Goal: Browse casually: Explore the website without a specific task or goal

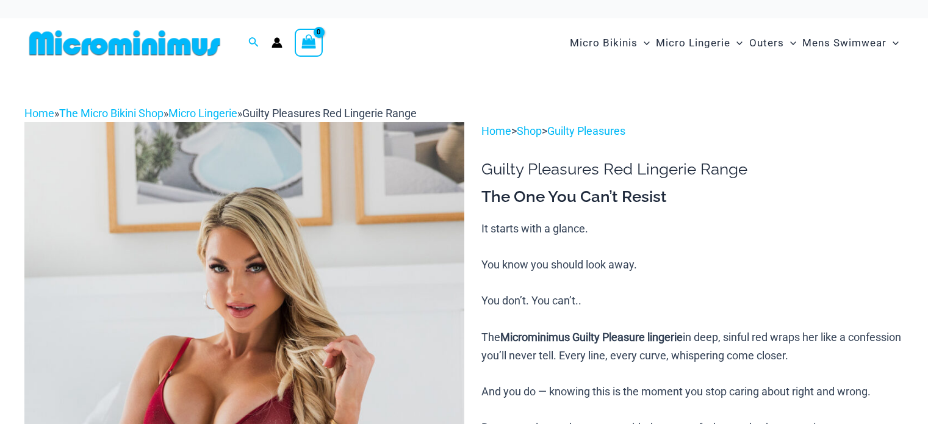
scroll to position [244, 0]
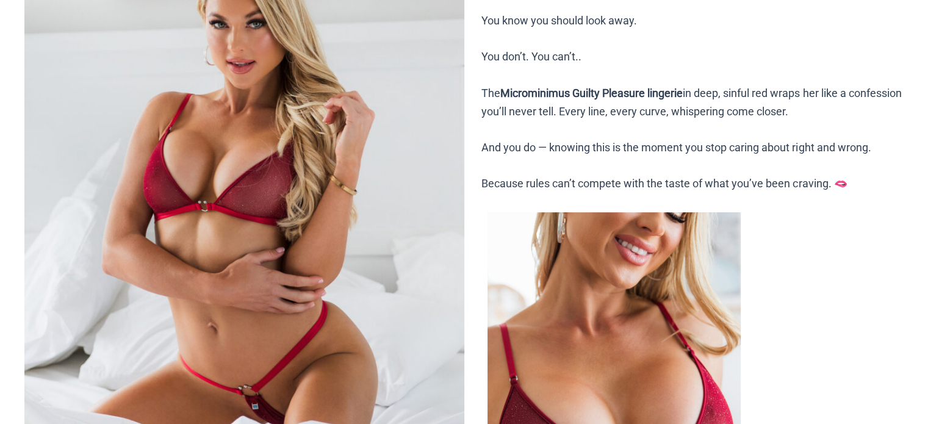
click at [390, 113] on img at bounding box center [244, 207] width 440 height 659
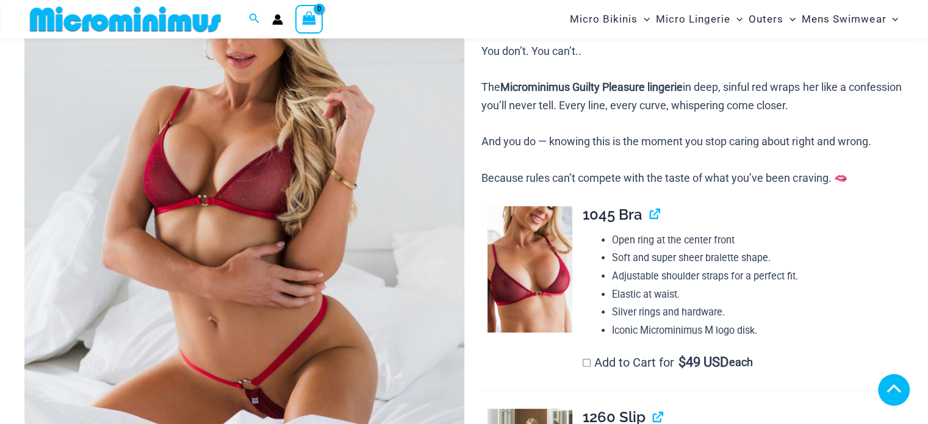
click at [378, 115] on img at bounding box center [244, 202] width 440 height 659
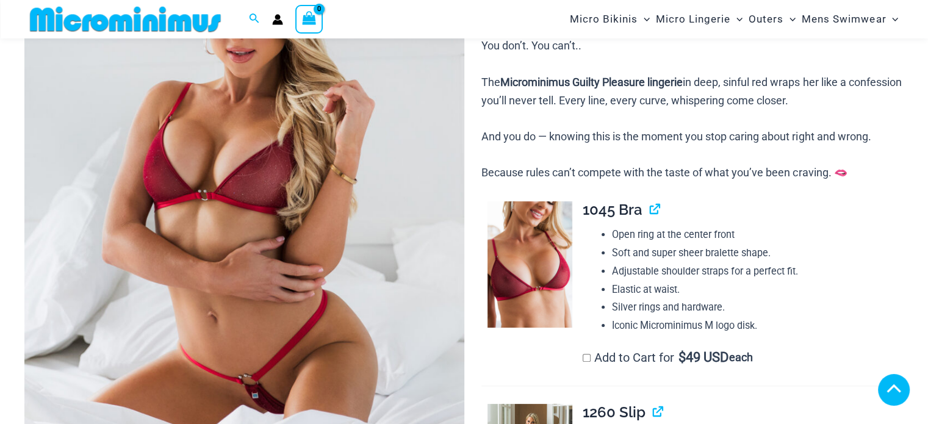
click at [226, 180] on img at bounding box center [244, 196] width 440 height 659
click at [231, 176] on img at bounding box center [244, 196] width 440 height 659
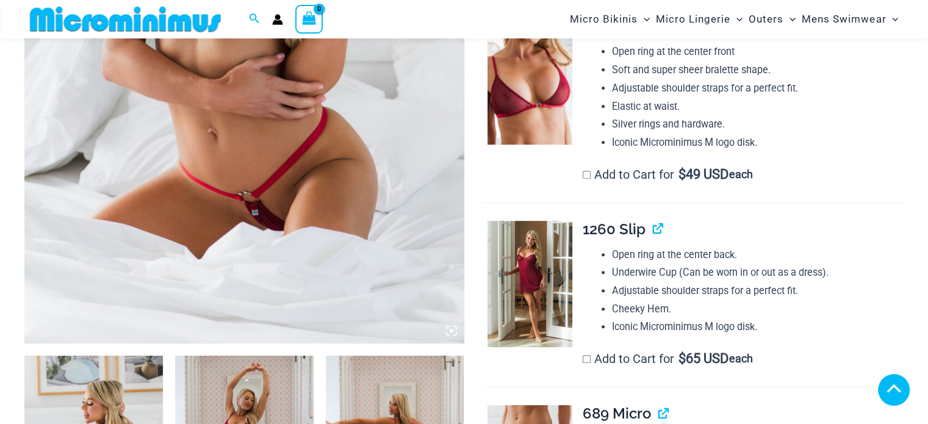
click at [448, 329] on icon at bounding box center [451, 330] width 11 height 11
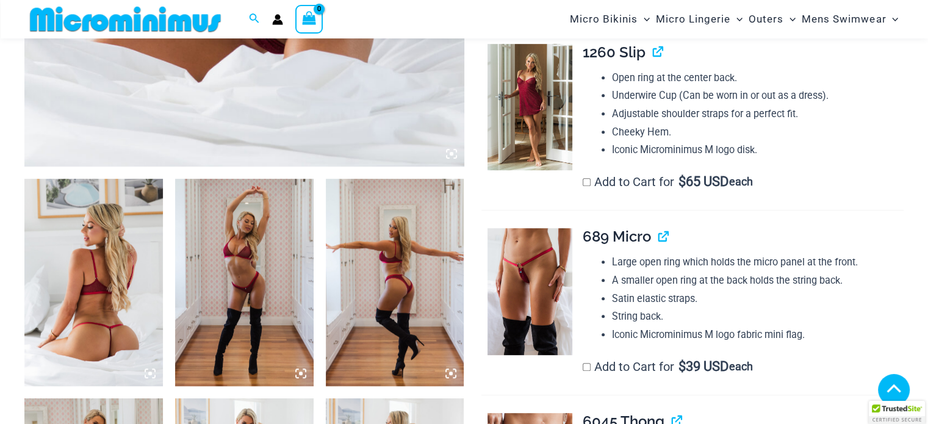
scroll to position [610, 0]
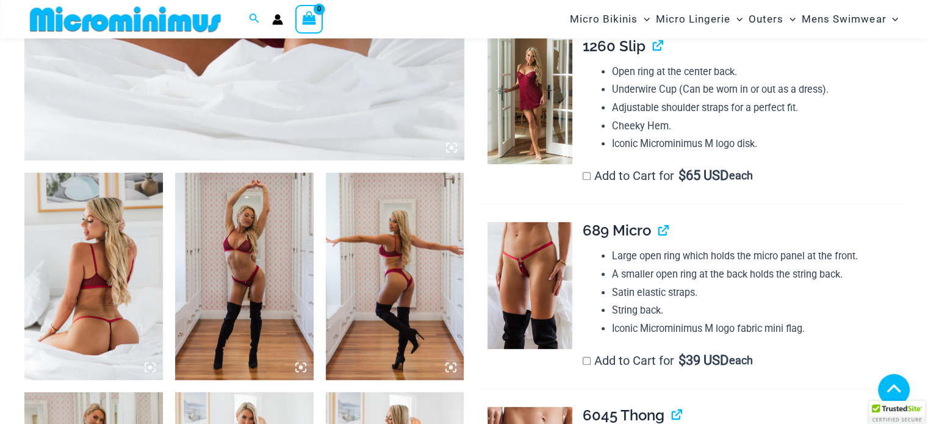
click at [85, 237] on img at bounding box center [93, 276] width 138 height 207
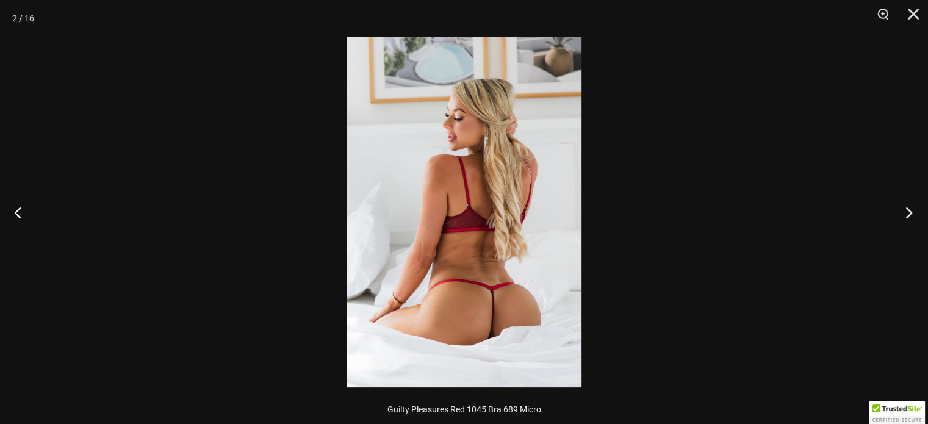
click at [906, 210] on button "Next" at bounding box center [905, 212] width 46 height 61
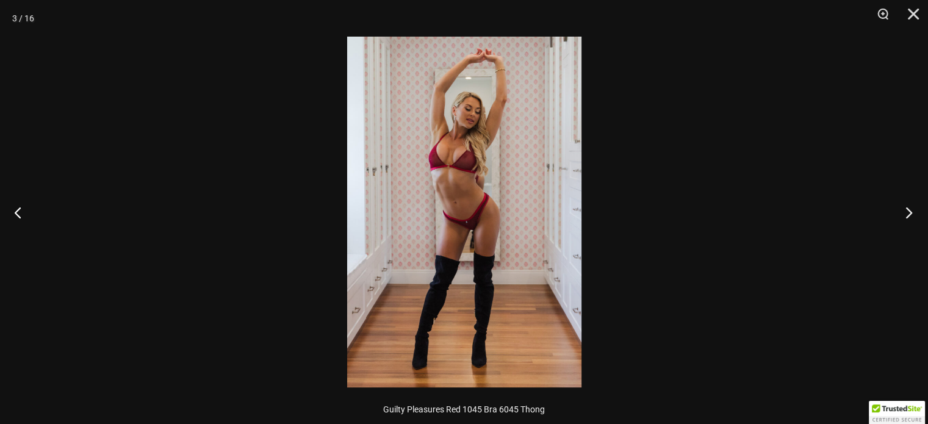
click at [906, 210] on button "Next" at bounding box center [905, 212] width 46 height 61
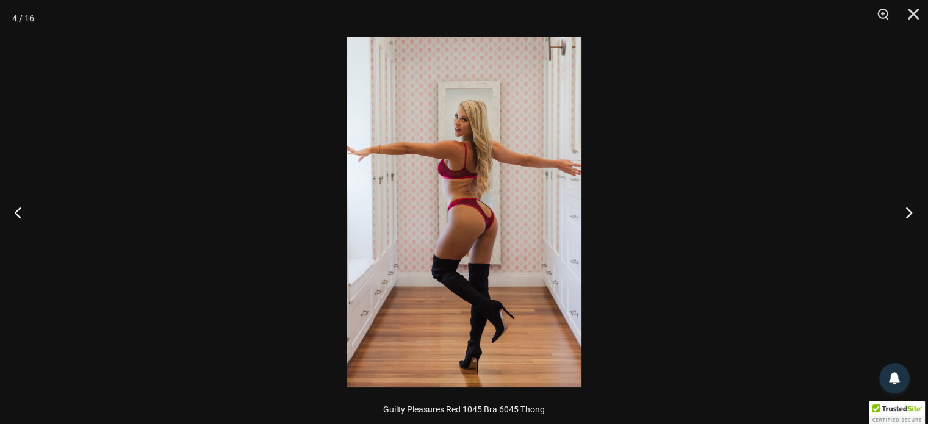
click at [906, 210] on button "Next" at bounding box center [905, 212] width 46 height 61
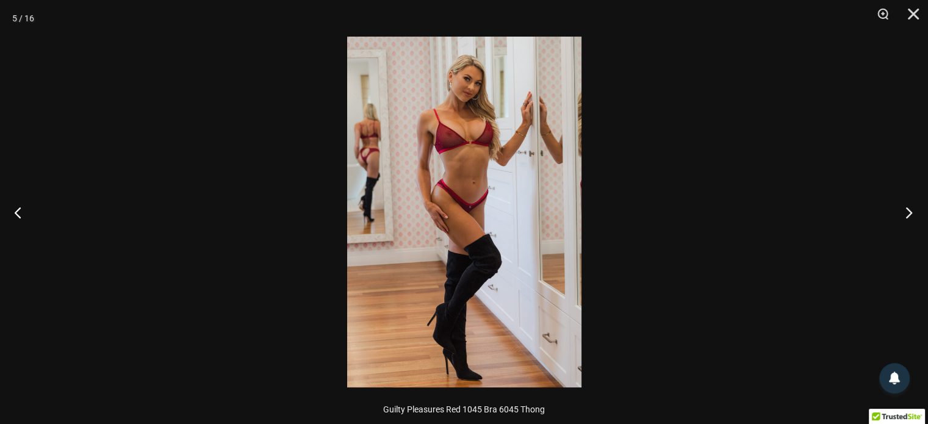
click at [906, 210] on button "Next" at bounding box center [905, 212] width 46 height 61
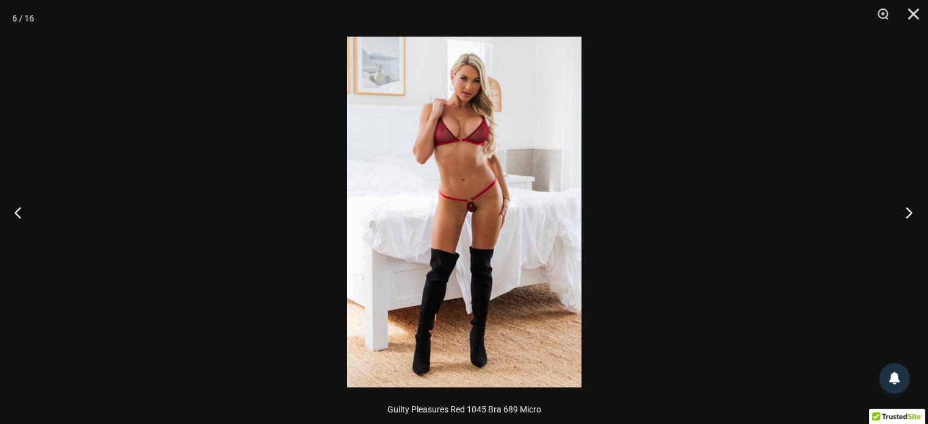
click at [906, 210] on button "Next" at bounding box center [905, 212] width 46 height 61
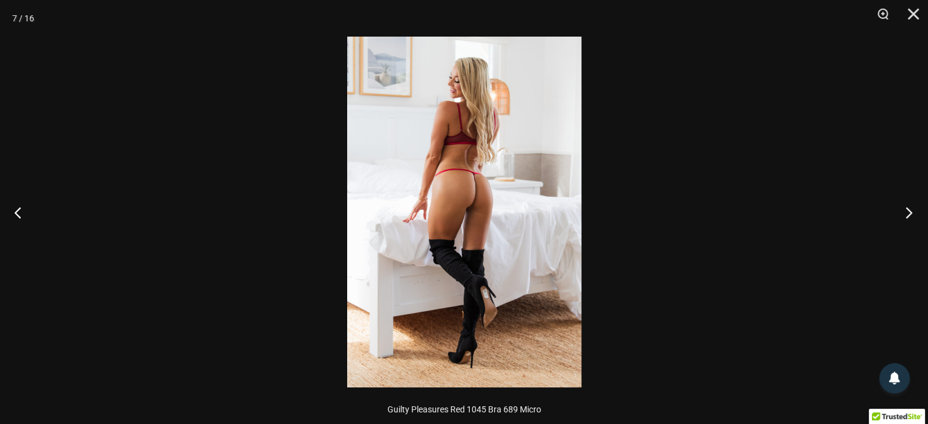
click at [906, 210] on button "Next" at bounding box center [905, 212] width 46 height 61
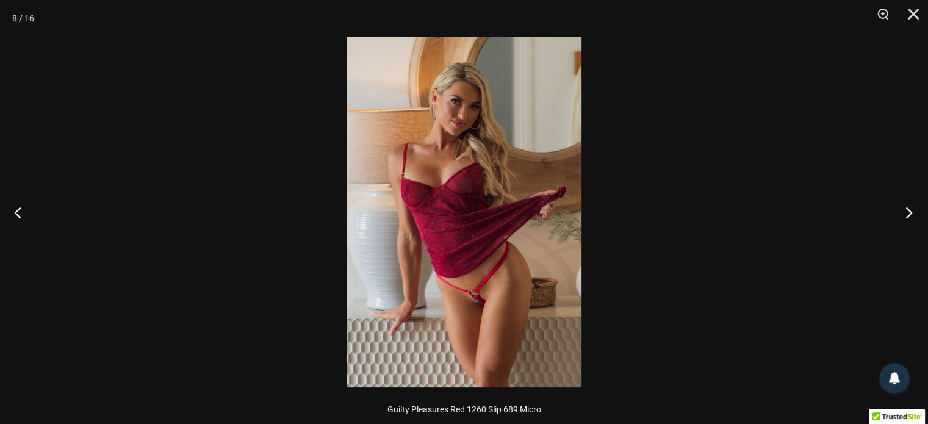
click at [906, 210] on button "Next" at bounding box center [905, 212] width 46 height 61
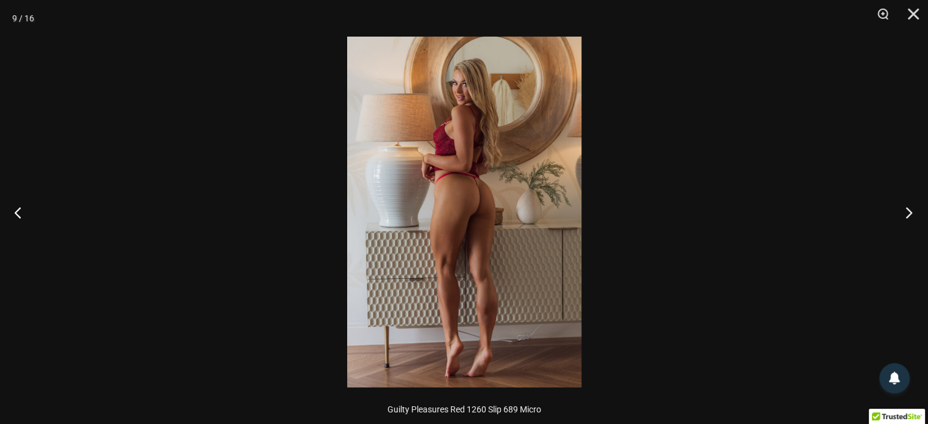
click at [906, 210] on button "Next" at bounding box center [905, 212] width 46 height 61
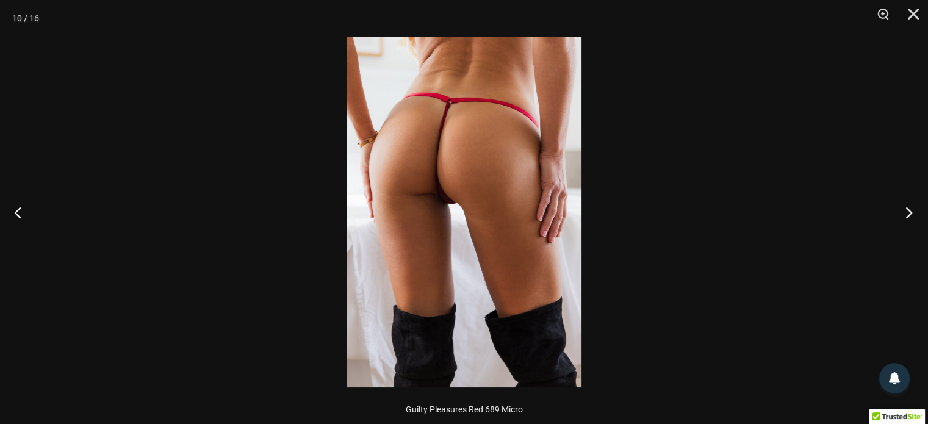
click at [906, 210] on button "Next" at bounding box center [905, 212] width 46 height 61
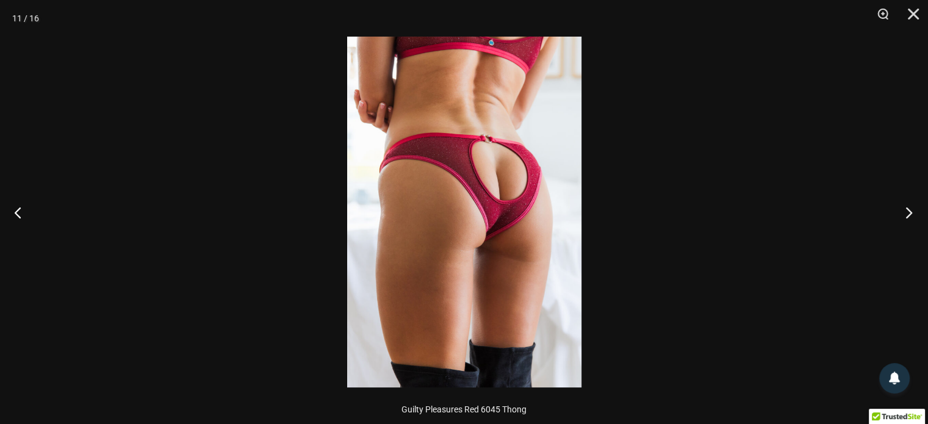
click at [906, 210] on button "Next" at bounding box center [905, 212] width 46 height 61
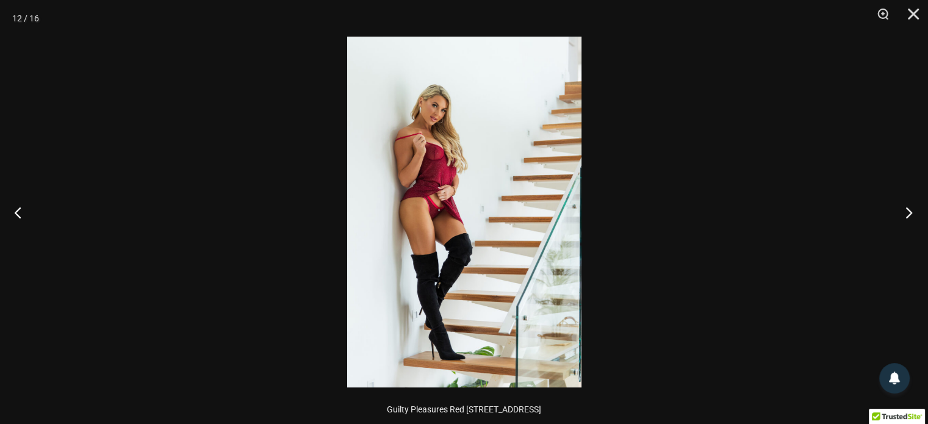
click at [906, 210] on button "Next" at bounding box center [905, 212] width 46 height 61
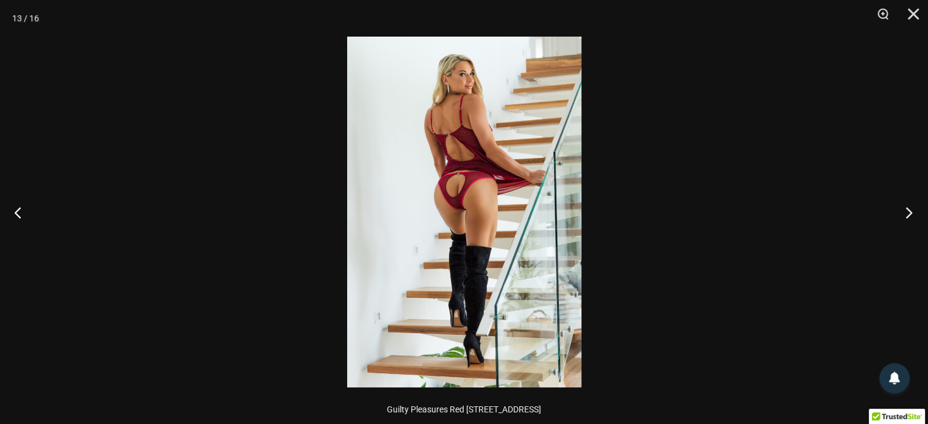
click at [906, 210] on button "Next" at bounding box center [905, 212] width 46 height 61
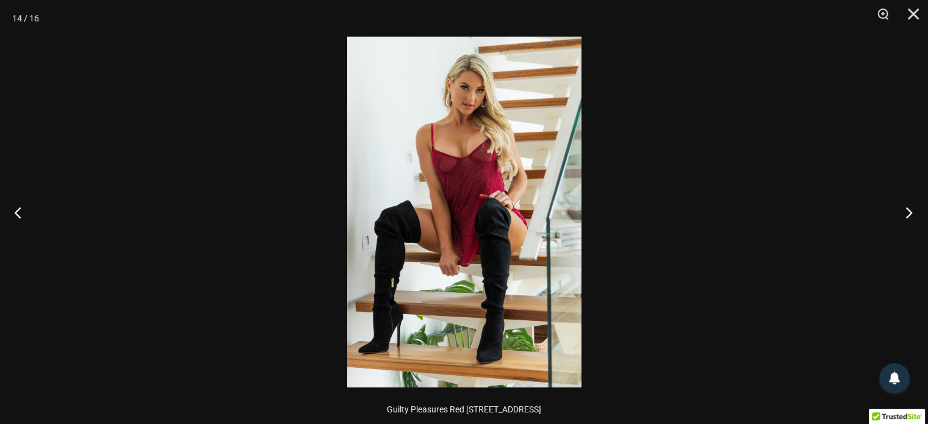
click at [906, 210] on button "Next" at bounding box center [905, 212] width 46 height 61
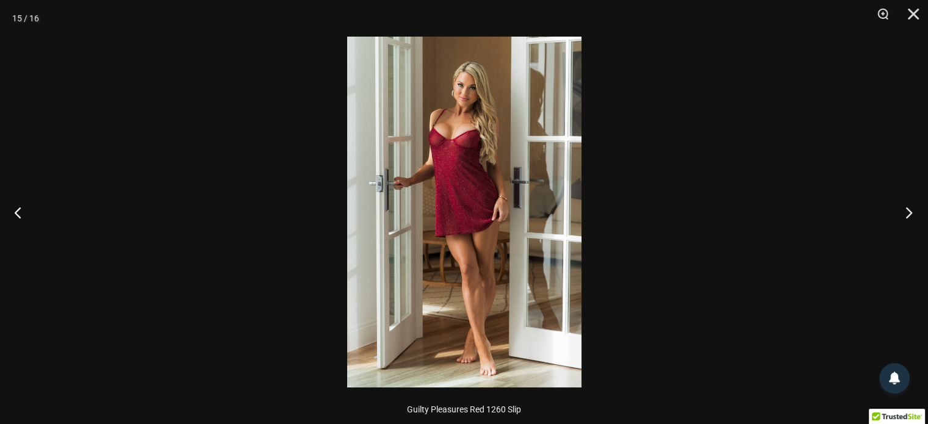
click at [906, 210] on button "Next" at bounding box center [905, 212] width 46 height 61
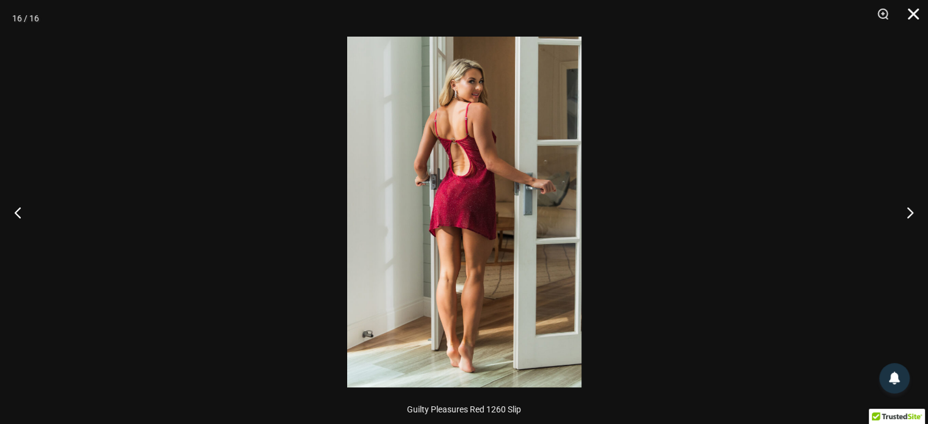
click at [915, 11] on button "Close" at bounding box center [909, 18] width 31 height 37
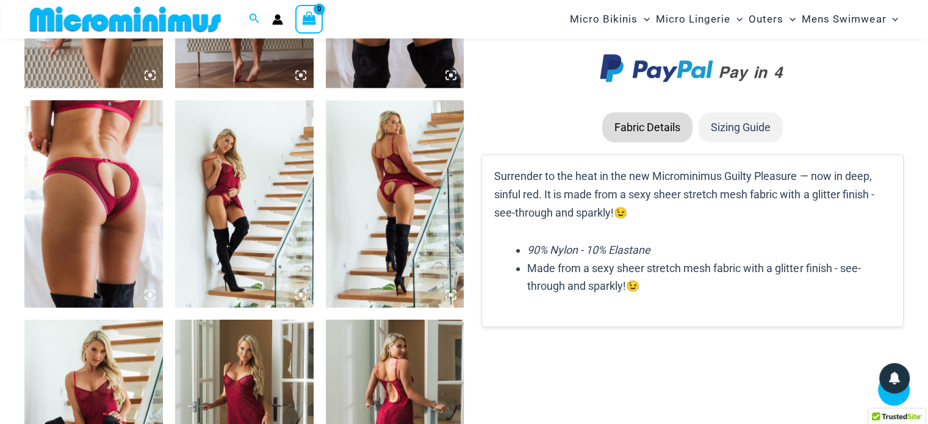
scroll to position [1342, 0]
click at [410, 173] on img at bounding box center [395, 203] width 138 height 207
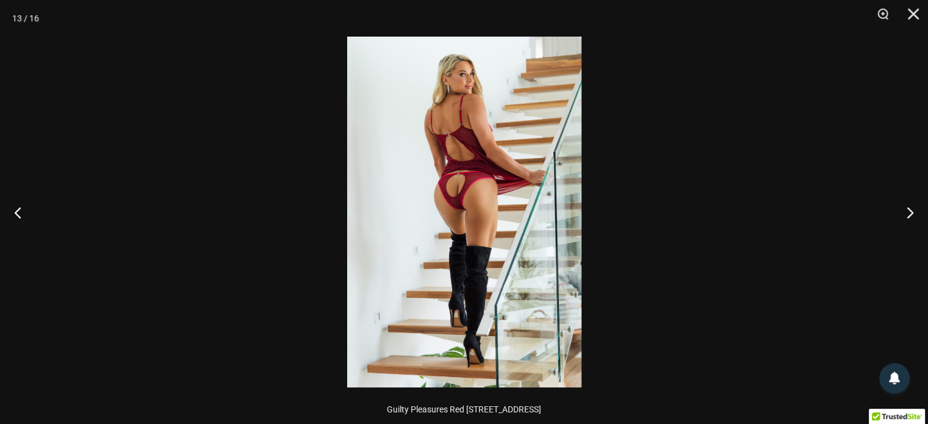
click at [527, 115] on img at bounding box center [464, 212] width 234 height 351
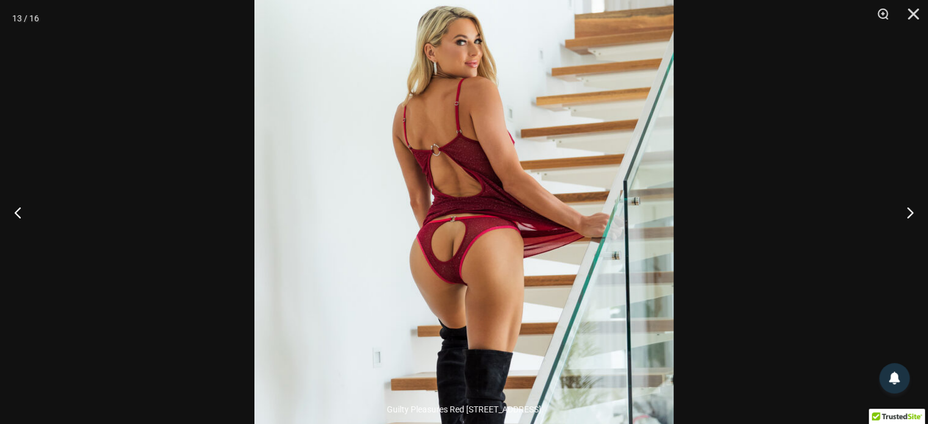
click at [533, 112] on img at bounding box center [463, 288] width 419 height 628
